Goal: Information Seeking & Learning: Check status

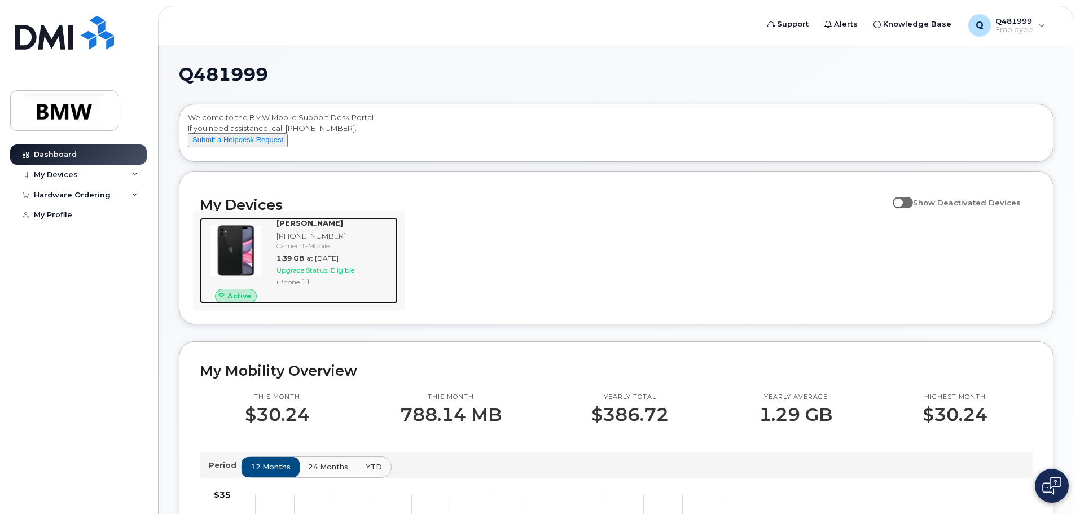
click at [268, 253] on div at bounding box center [236, 250] width 72 height 65
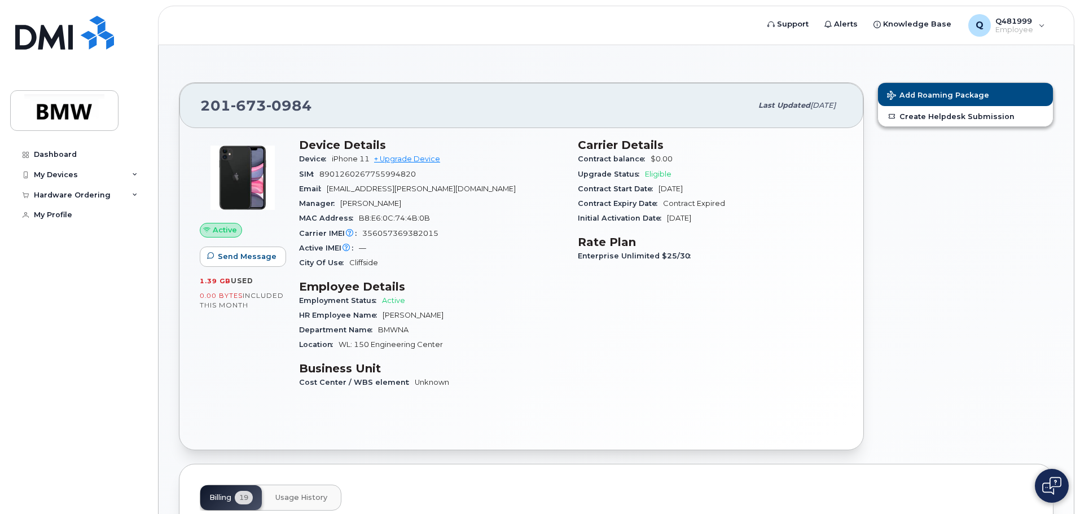
click at [623, 186] on span "Contract Start Date" at bounding box center [618, 189] width 81 height 8
click at [620, 203] on span "Contract Expiry Date" at bounding box center [620, 203] width 85 height 8
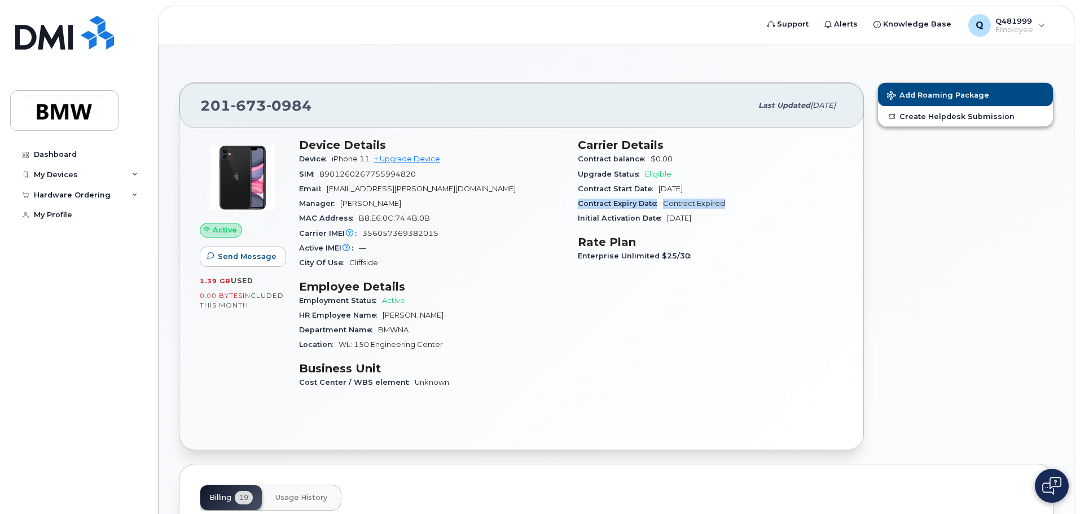
click at [620, 203] on span "Contract Expiry Date" at bounding box center [620, 203] width 85 height 8
click at [614, 217] on span "Initial Activation Date" at bounding box center [622, 218] width 89 height 8
click at [608, 254] on span "Enterprise Unlimited $25/30" at bounding box center [637, 256] width 119 height 8
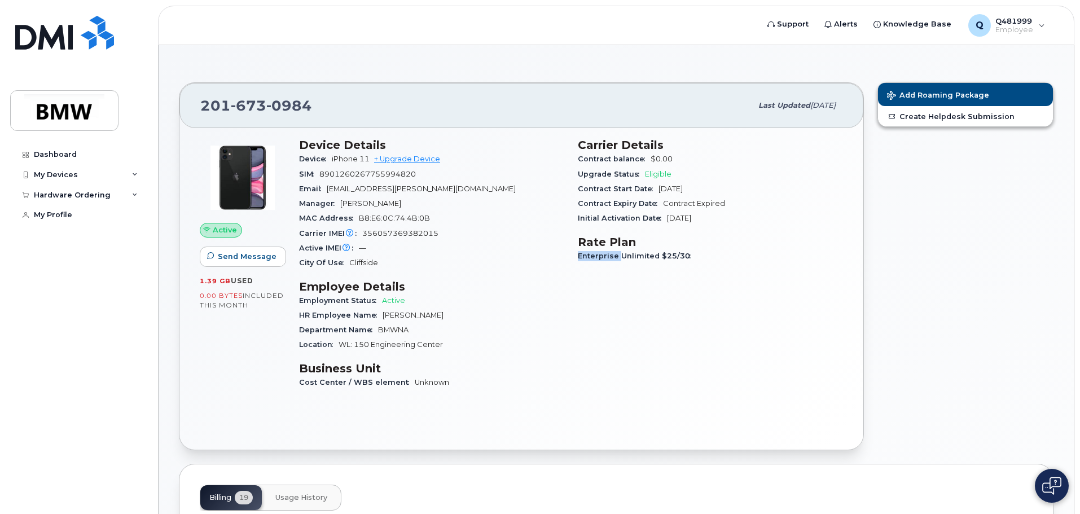
click at [608, 254] on span "Enterprise Unlimited $25/30" at bounding box center [637, 256] width 119 height 8
click at [418, 220] on span "B8:E6:0C:74:4B:0B" at bounding box center [394, 218] width 71 height 8
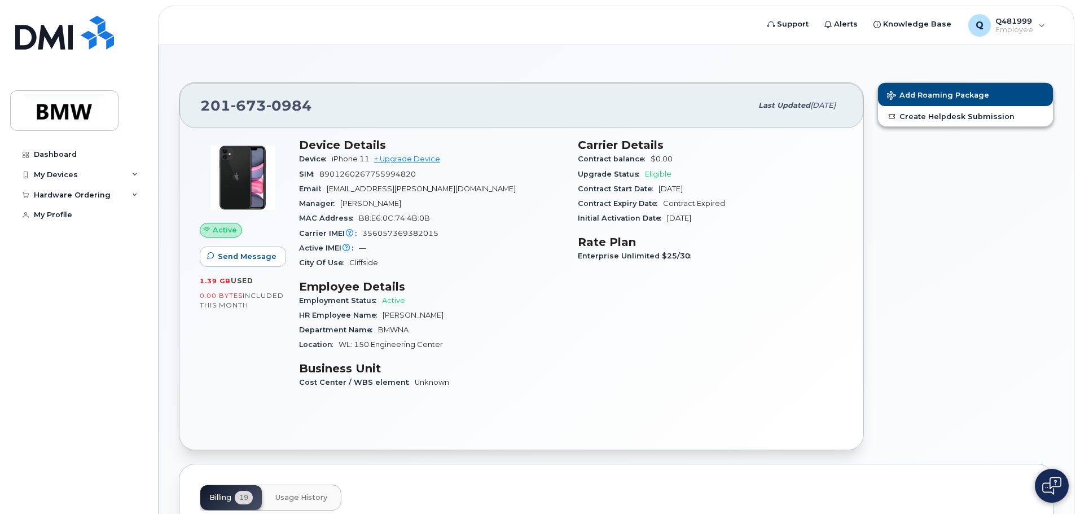
click at [418, 232] on span "356057369382015" at bounding box center [400, 233] width 76 height 8
click at [472, 222] on div "MAC Address B8:E6:0C:74:4B:0B" at bounding box center [431, 218] width 265 height 15
click at [627, 216] on span "Initial Activation Date" at bounding box center [622, 218] width 89 height 8
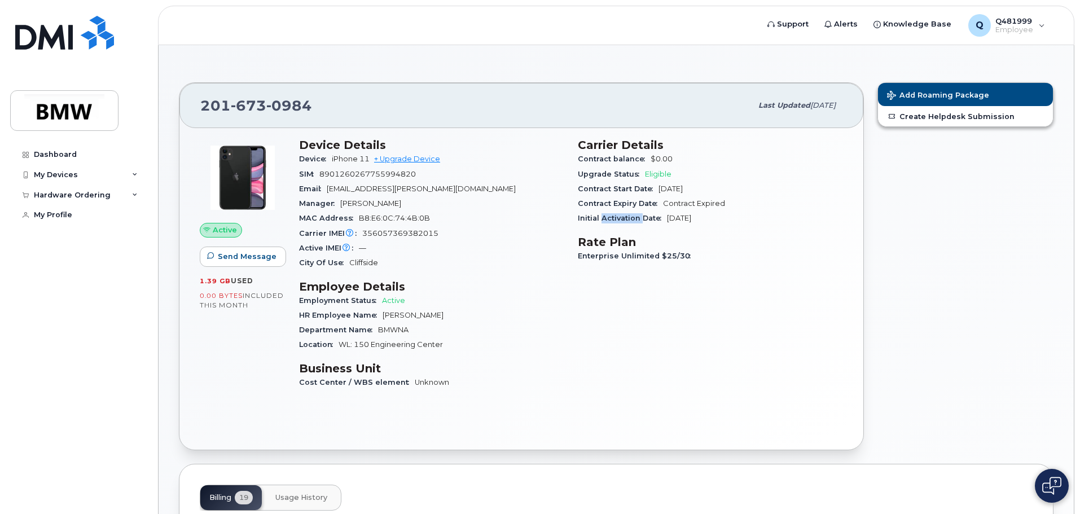
click at [627, 216] on span "Initial Activation Date" at bounding box center [622, 218] width 89 height 8
click at [649, 200] on span "Contract Expiry Date" at bounding box center [620, 203] width 85 height 8
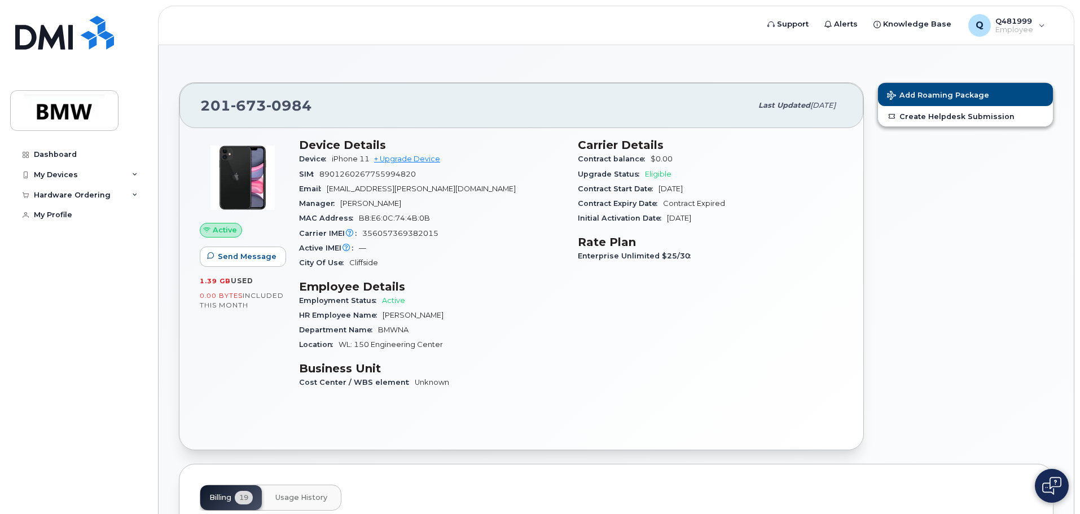
click at [559, 244] on div "Active IMEI Active IMEI is refreshed daily with a delay of up to 48 hours follo…" at bounding box center [431, 248] width 265 height 15
click at [666, 251] on div "Enterprise Unlimited $25/30" at bounding box center [710, 256] width 265 height 15
drag, startPoint x: 668, startPoint y: 255, endPoint x: 708, endPoint y: 259, distance: 40.2
click at [708, 259] on div "Enterprise Unlimited $25/30" at bounding box center [710, 256] width 265 height 15
click at [690, 274] on div "Carrier Details Contract balance $0.00 Upgrade Status Eligible Contract Start D…" at bounding box center [710, 269] width 279 height 274
